Goal: Task Accomplishment & Management: Use online tool/utility

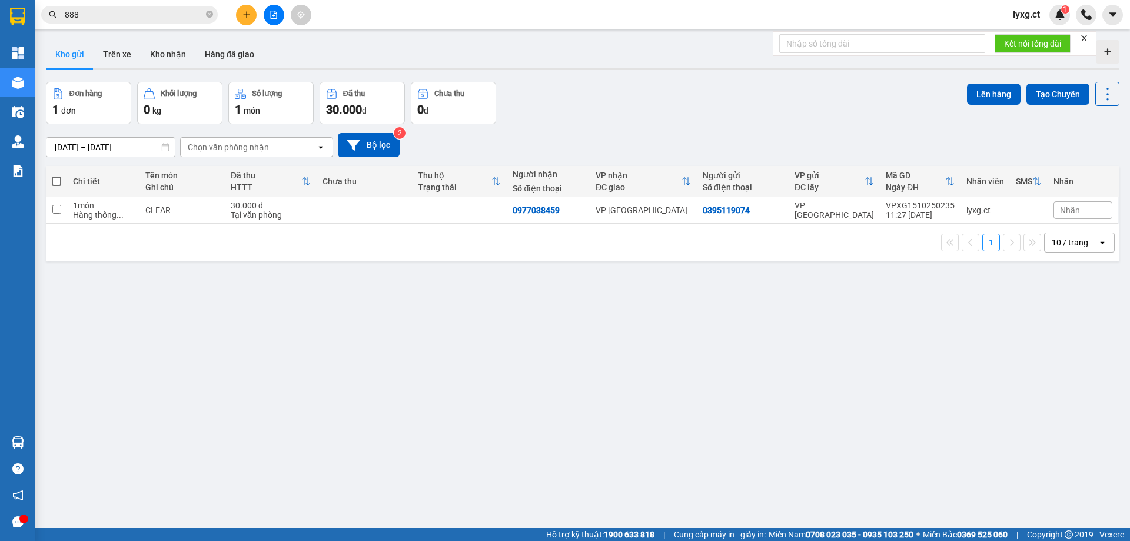
click at [1032, 15] on span "lyxg.ct" at bounding box center [1027, 14] width 46 height 15
click at [1027, 39] on span "Đăng xuất" at bounding box center [1046, 36] width 49 height 13
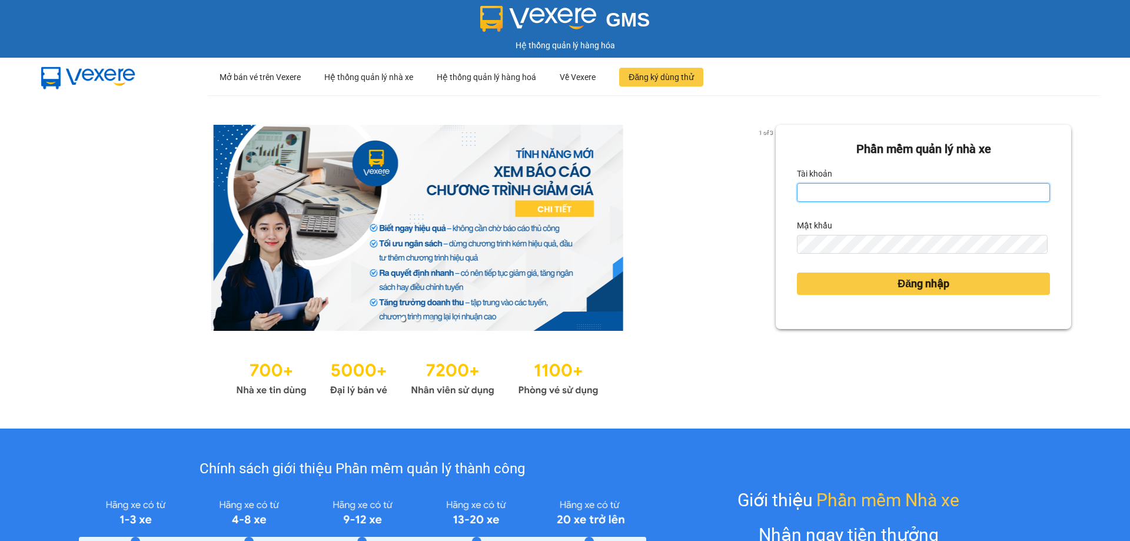
click at [835, 188] on input "Tài khoản" at bounding box center [923, 192] width 253 height 19
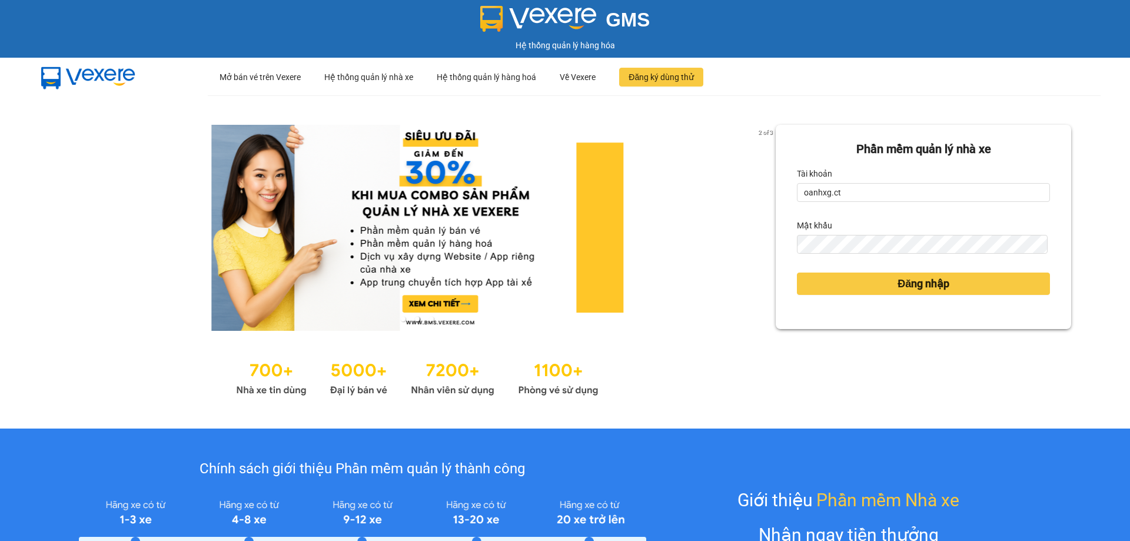
drag, startPoint x: 826, startPoint y: 256, endPoint x: 811, endPoint y: 234, distance: 26.6
click at [826, 254] on form "[PERSON_NAME] mềm [PERSON_NAME] nhà xe [PERSON_NAME] oanhxg.ct Mật khẩu Đăng nh…" at bounding box center [923, 227] width 253 height 174
click at [816, 231] on div "Mật khẩu" at bounding box center [923, 235] width 253 height 38
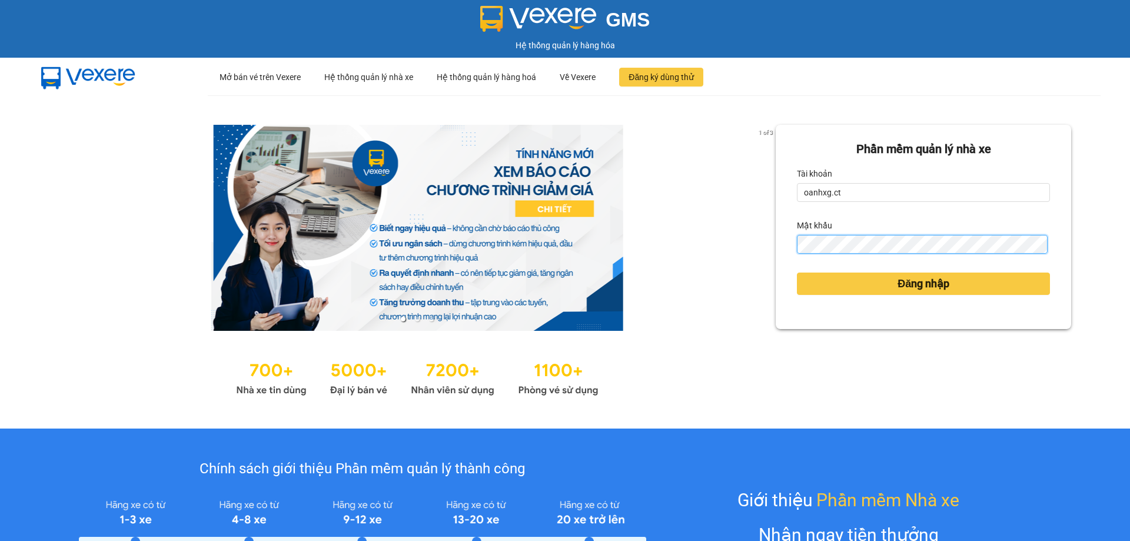
click at [797, 273] on button "Đăng nhập" at bounding box center [923, 284] width 253 height 22
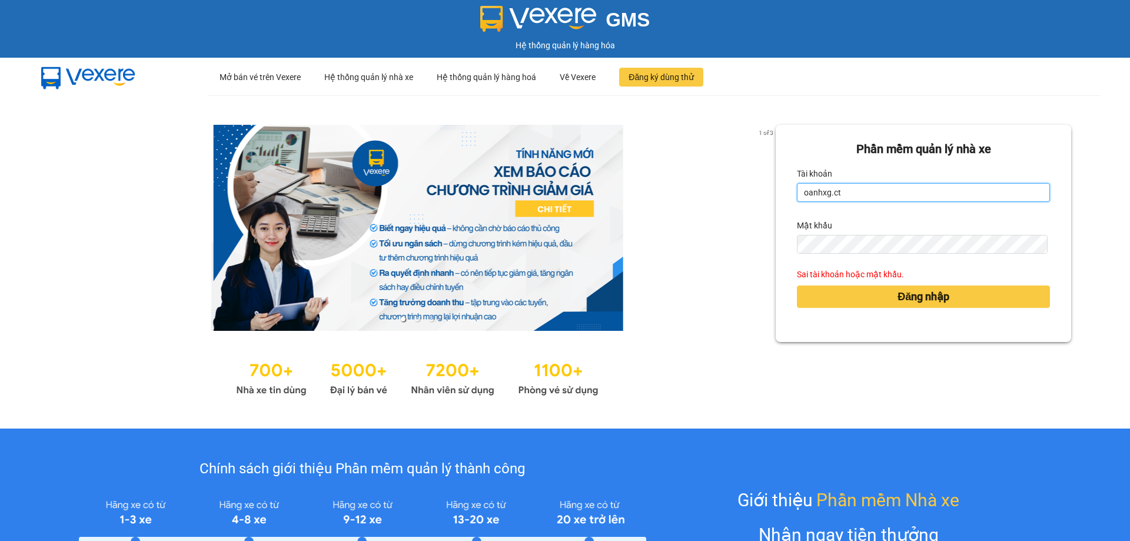
click at [867, 185] on input "oanhxg.ct" at bounding box center [923, 192] width 253 height 19
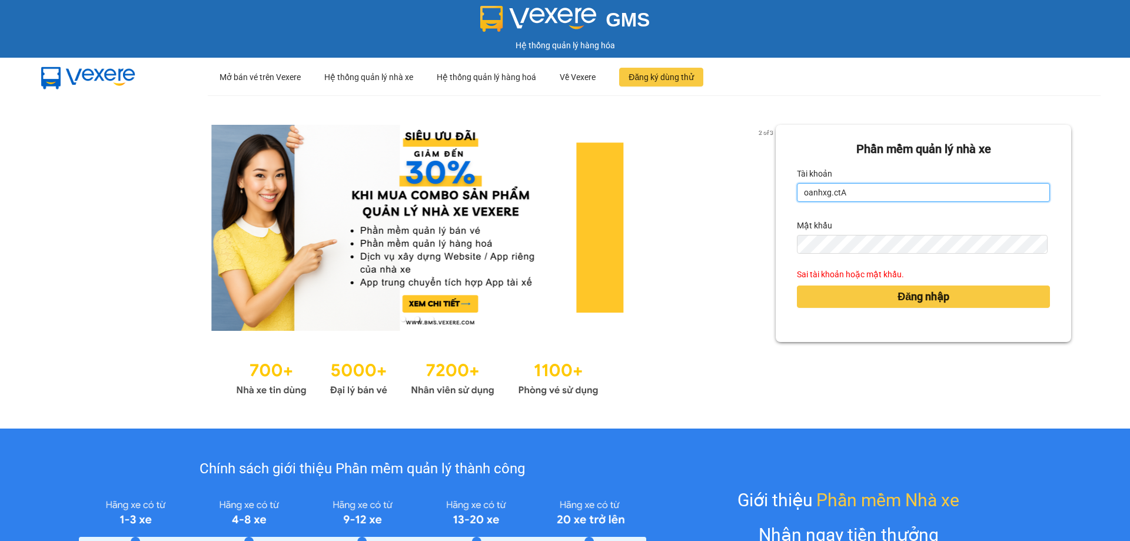
type input "oanhxg.ct"
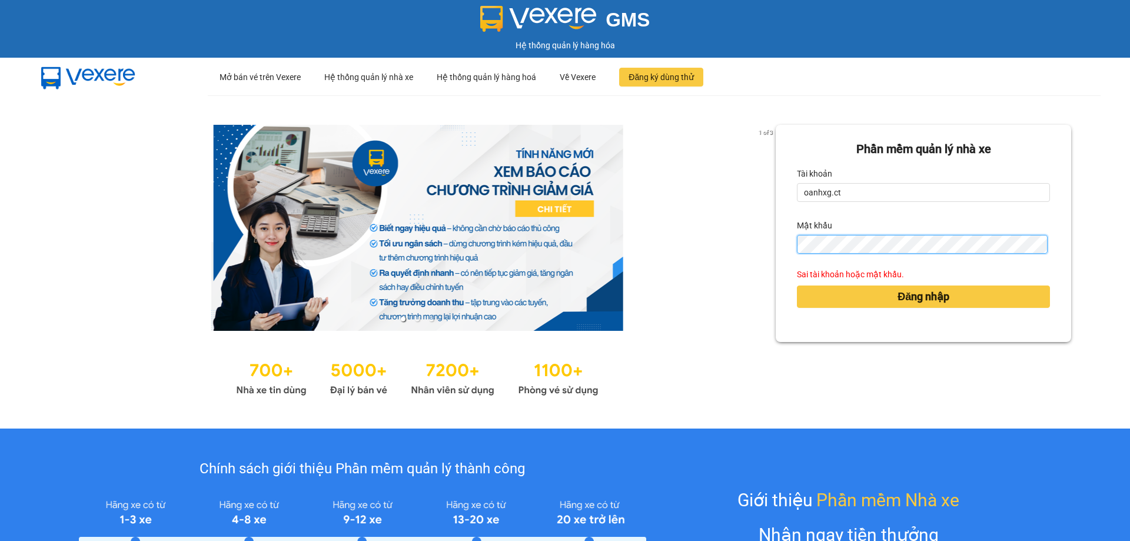
click at [797, 285] on button "Đăng nhập" at bounding box center [923, 296] width 253 height 22
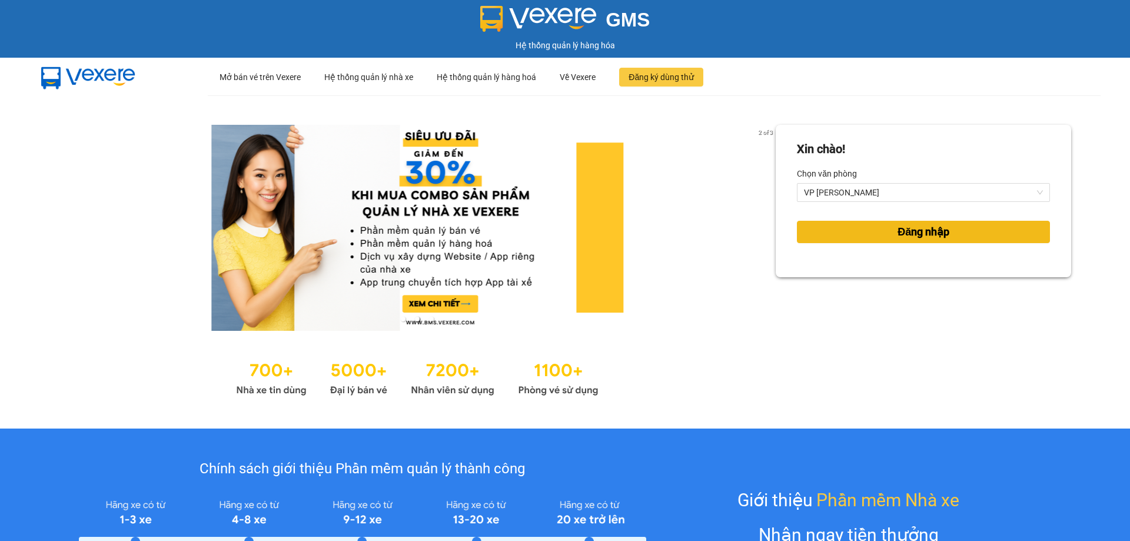
click at [906, 231] on span "Đăng nhập" at bounding box center [924, 232] width 52 height 16
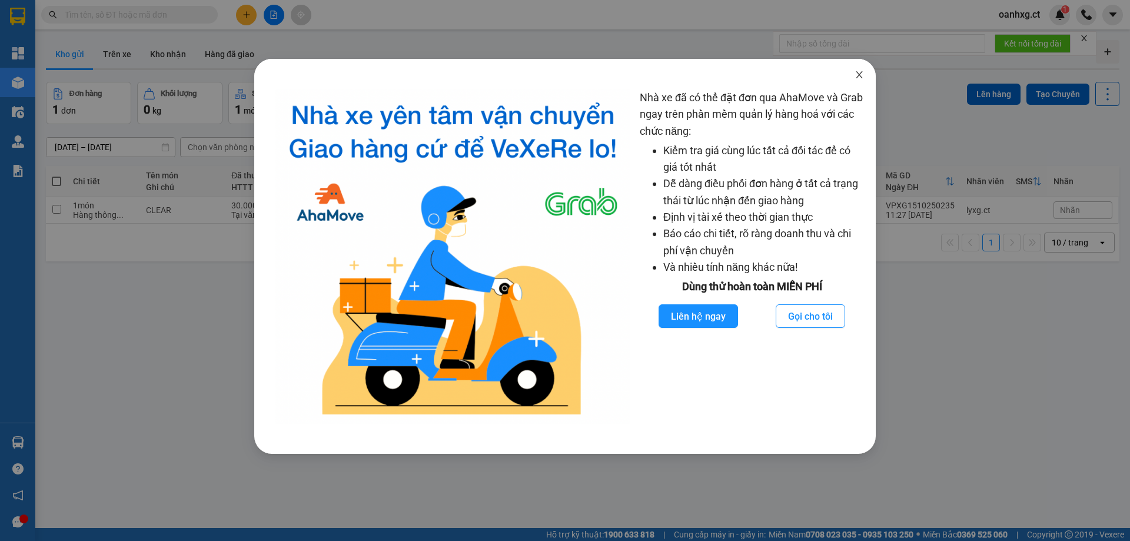
drag, startPoint x: 863, startPoint y: 76, endPoint x: 1039, endPoint y: 33, distance: 181.2
click at [864, 74] on span "Close" at bounding box center [859, 75] width 33 height 33
